Goal: Obtain resource: Obtain resource

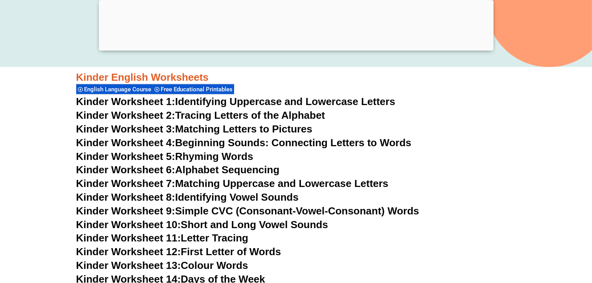
scroll to position [327, 0]
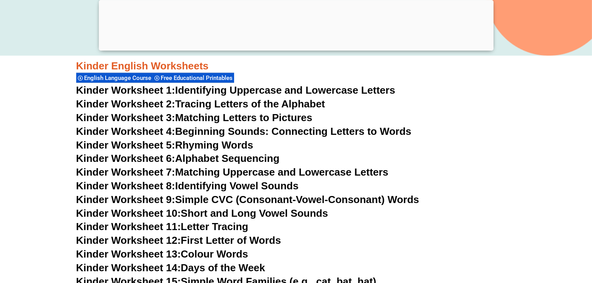
click at [267, 117] on link "Kinder Worksheet 3: Matching Letters to Pictures" at bounding box center [194, 118] width 236 height 12
click at [219, 161] on link "Kinder Worksheet 6: Alphabet Sequencing" at bounding box center [177, 159] width 203 height 12
click at [312, 174] on link "Kinder Worksheet 7: Matching Uppercase and Lowercase Letters" at bounding box center [232, 172] width 312 height 12
click at [247, 188] on link "Kinder Worksheet 8: Identifying Vowel Sounds" at bounding box center [187, 186] width 222 height 12
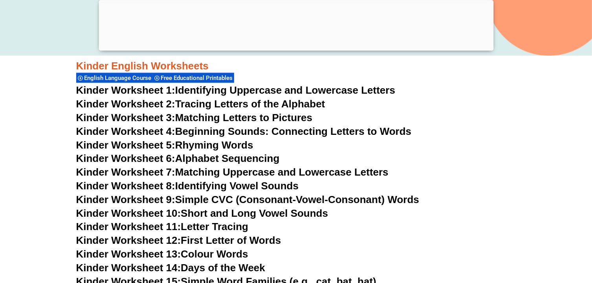
click at [228, 226] on link "Kinder Worksheet 11: Letter Tracing" at bounding box center [162, 227] width 172 height 12
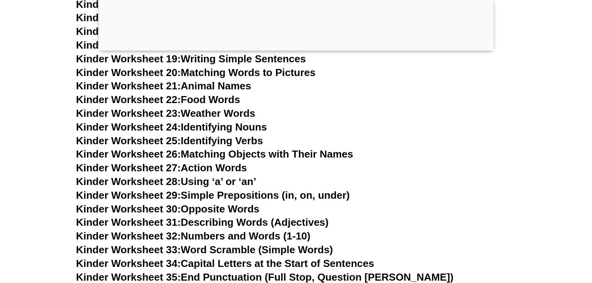
scroll to position [615, 0]
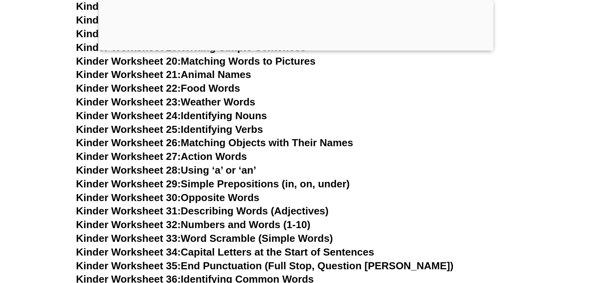
click at [203, 87] on link "Kinder Worksheet 22: Food Words" at bounding box center [158, 88] width 164 height 12
